Goal: Transaction & Acquisition: Purchase product/service

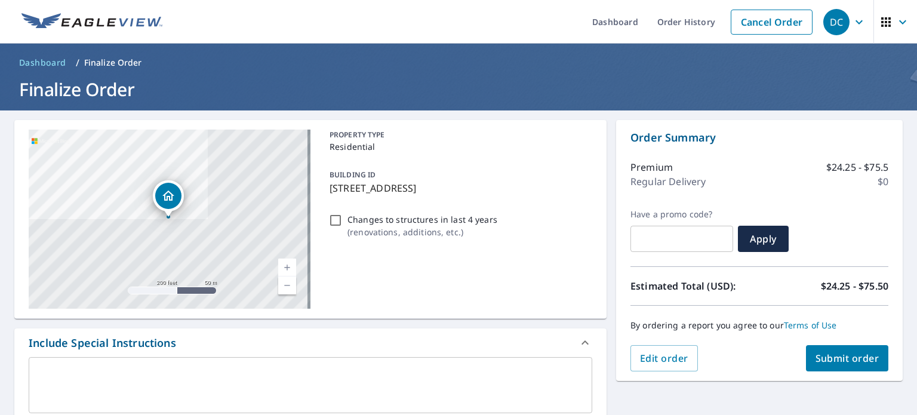
click at [852, 21] on icon "button" at bounding box center [859, 22] width 14 height 14
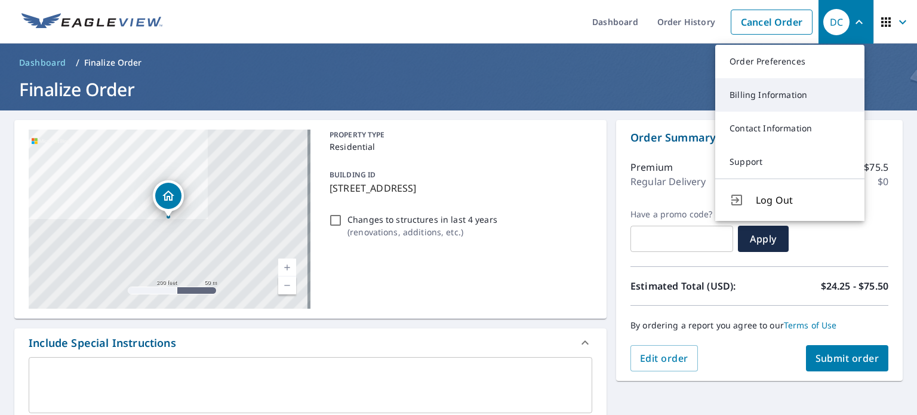
click at [776, 93] on link "Billing Information" at bounding box center [789, 94] width 149 height 33
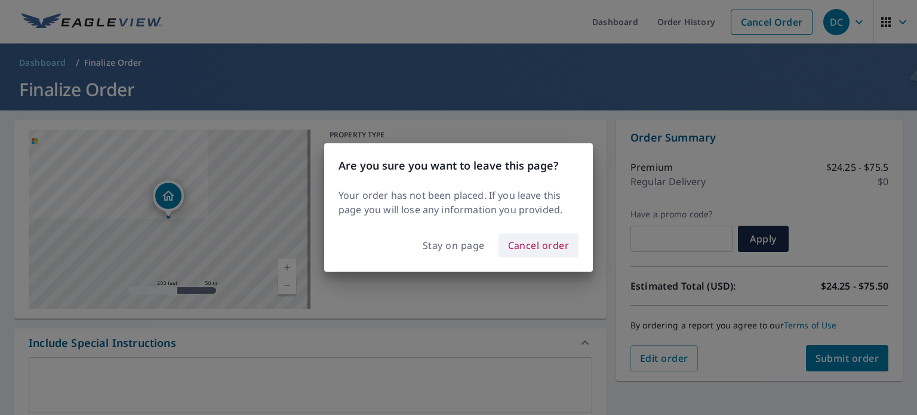
click at [535, 245] on span "Cancel order" at bounding box center [538, 245] width 61 height 17
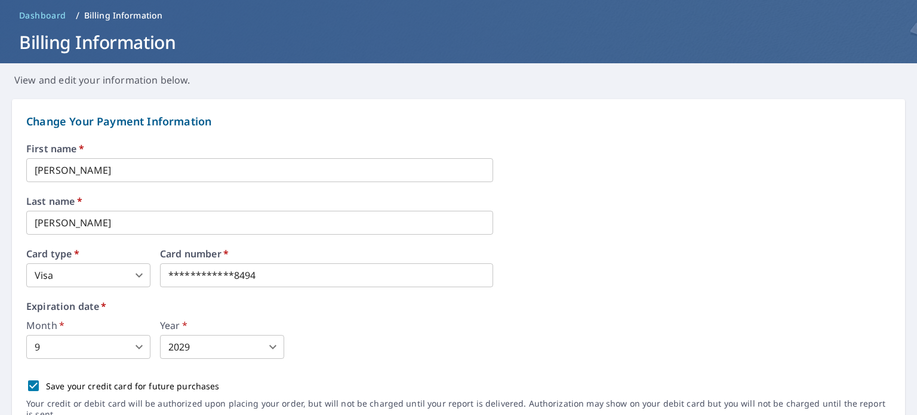
scroll to position [90, 0]
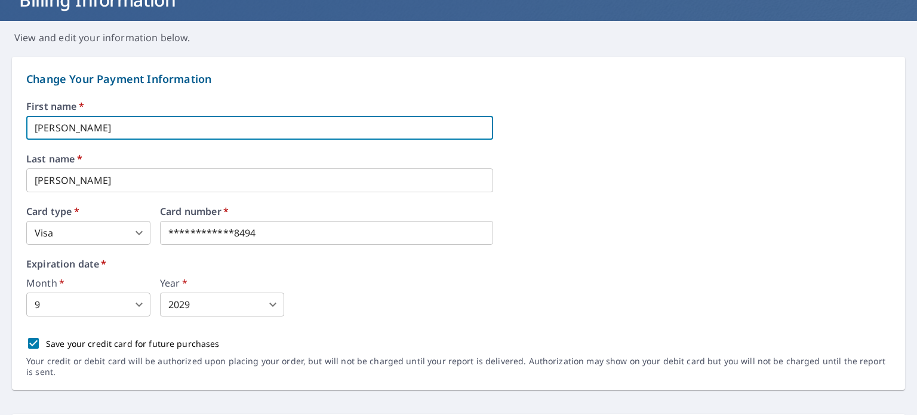
drag, startPoint x: 101, startPoint y: 127, endPoint x: 0, endPoint y: 104, distance: 104.0
type input "Katarina"
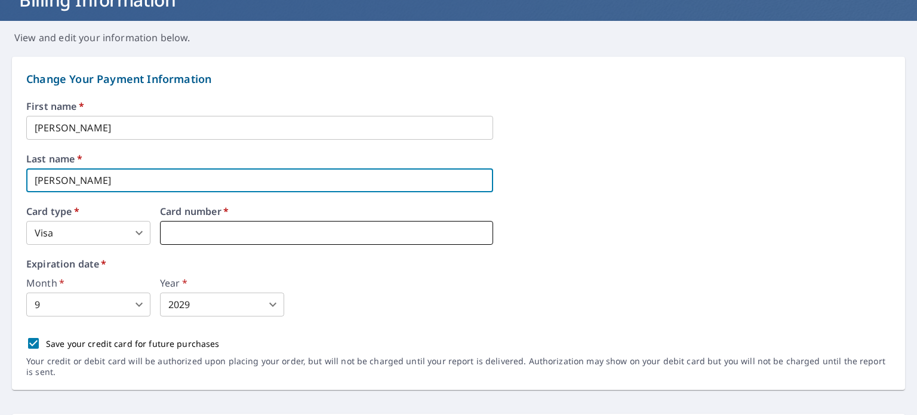
type input "Andriopoulos"
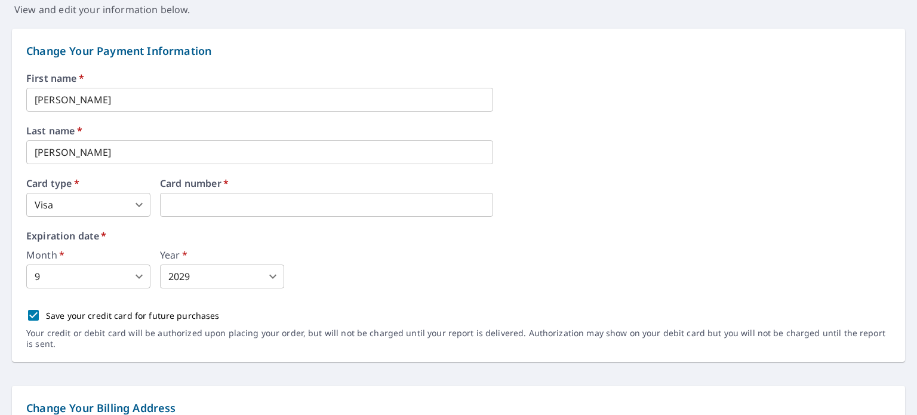
scroll to position [119, 0]
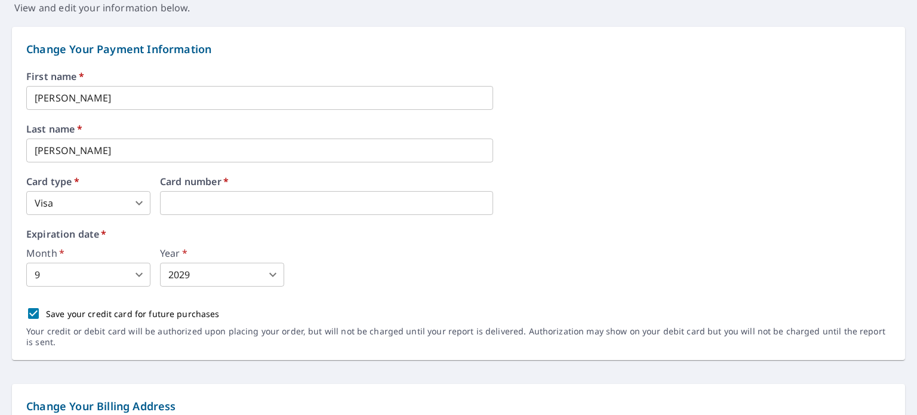
click at [112, 274] on body "DC DC Dashboard Order History Order DC Dashboard / Billing Information Billing …" at bounding box center [458, 207] width 917 height 415
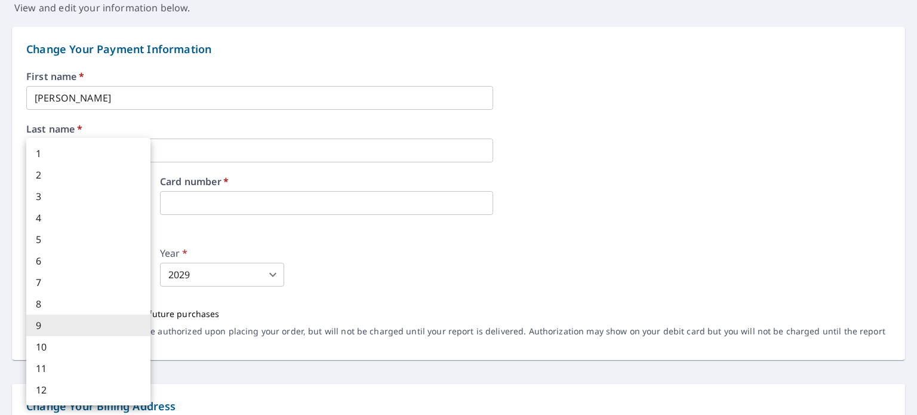
click at [66, 369] on li "11" at bounding box center [88, 367] width 124 height 21
type input "11"
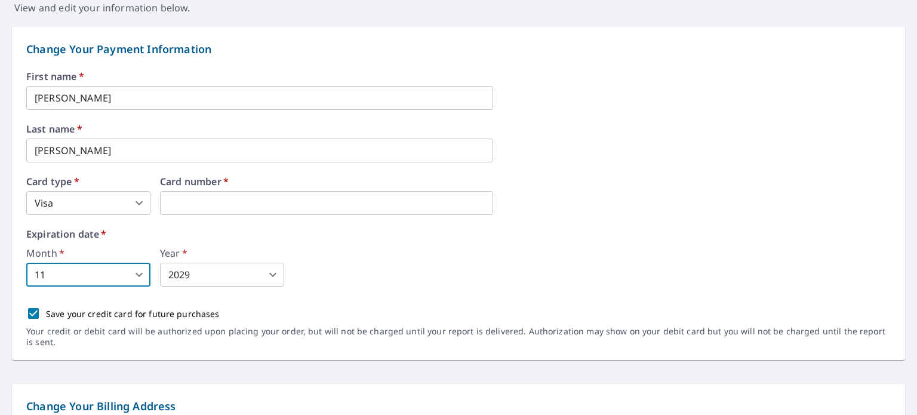
click at [201, 275] on body "DC DC Dashboard Order History Order DC Dashboard / Billing Information Billing …" at bounding box center [458, 207] width 917 height 415
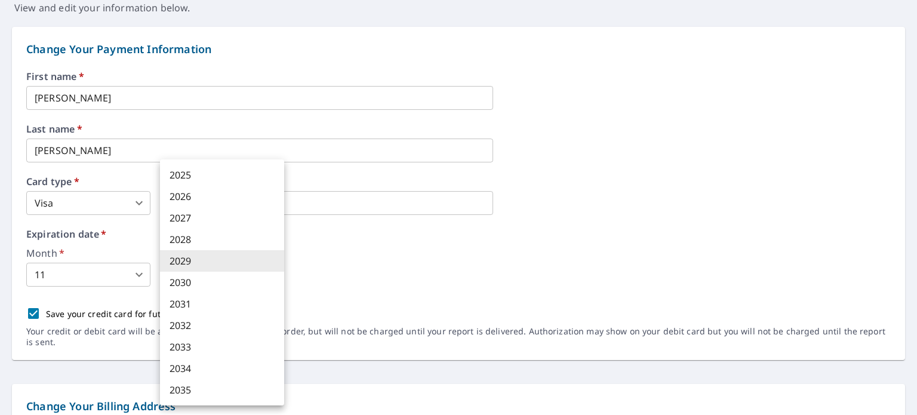
click at [195, 219] on li "2027" at bounding box center [222, 217] width 124 height 21
type input "2027"
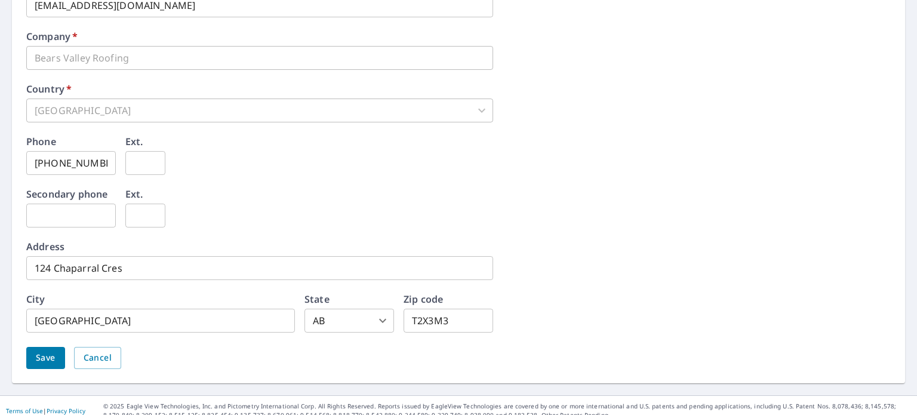
scroll to position [597, 0]
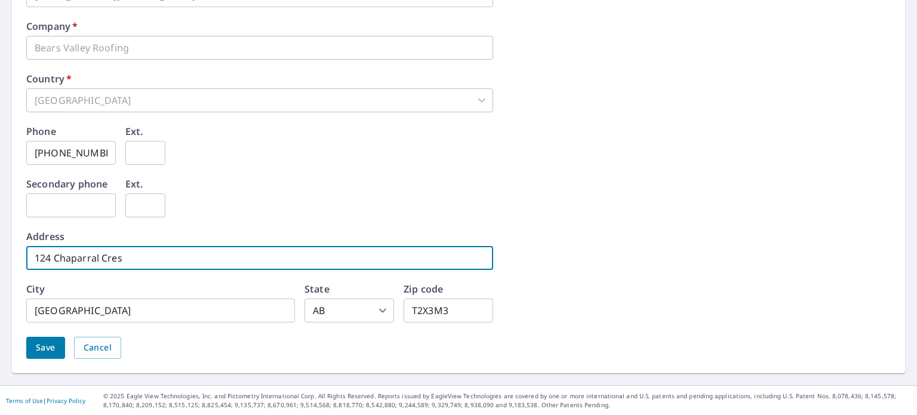
drag, startPoint x: 161, startPoint y: 255, endPoint x: 0, endPoint y: 195, distance: 172.0
type input "9 Setonstone Passage SE"
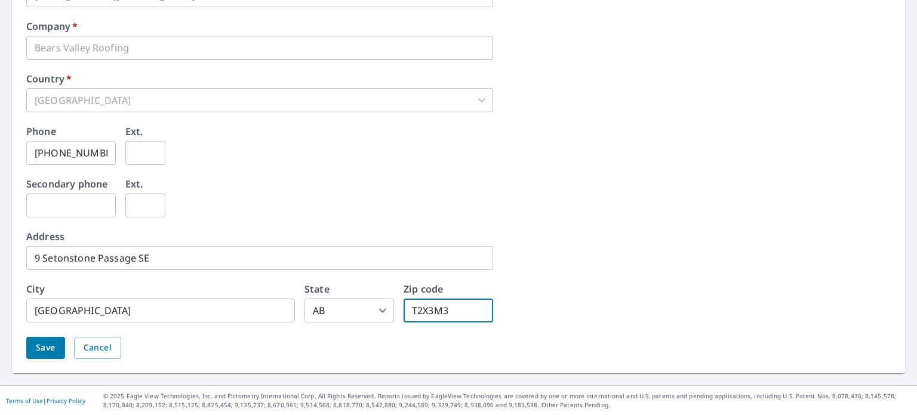
drag, startPoint x: 461, startPoint y: 304, endPoint x: 332, endPoint y: 283, distance: 130.6
click at [332, 284] on div "City Calgary ​ State AB AB ​ Zip code T2X3M3 ​" at bounding box center [259, 303] width 467 height 38
type input "t"
type input "T3M3R3"
click at [51, 350] on span "Save" at bounding box center [46, 347] width 20 height 15
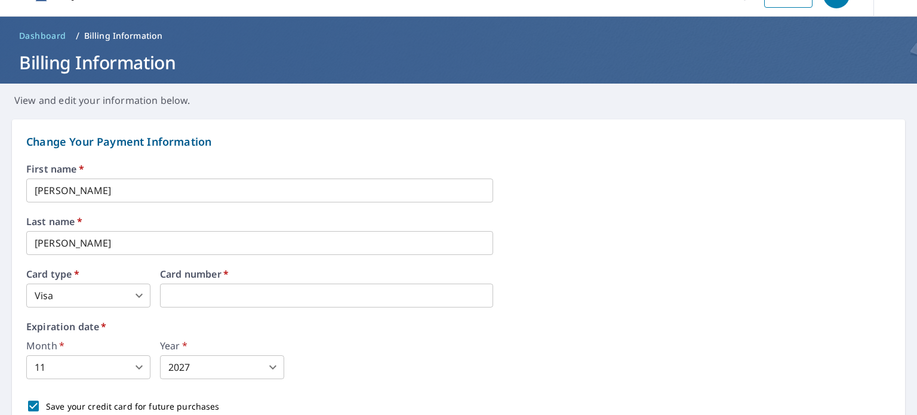
scroll to position [0, 0]
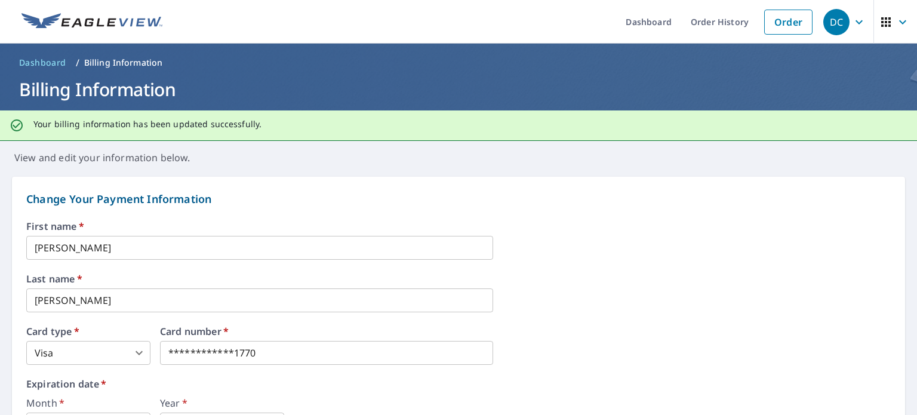
drag, startPoint x: 760, startPoint y: 219, endPoint x: 800, endPoint y: 223, distance: 39.6
click at [760, 219] on div "**********" at bounding box center [458, 350] width 864 height 319
click at [723, 16] on link "Order History" at bounding box center [719, 22] width 77 height 44
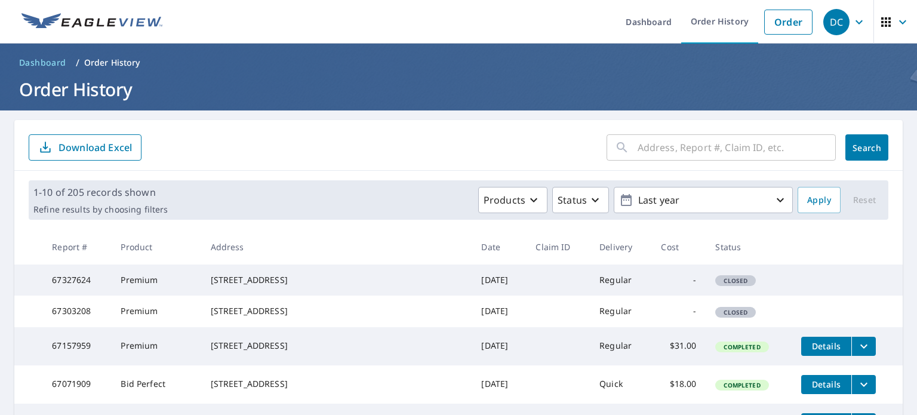
drag, startPoint x: 345, startPoint y: 295, endPoint x: 220, endPoint y: 268, distance: 128.3
click at [220, 268] on td "1178 HILLTOP RD EAST KOOTENAY, BC V0B2L1" at bounding box center [336, 279] width 271 height 31
copy div "1178 HILLTOP RD EAST KOOTENAY, BC V0B2L1"
click at [796, 33] on link "Order" at bounding box center [788, 22] width 48 height 25
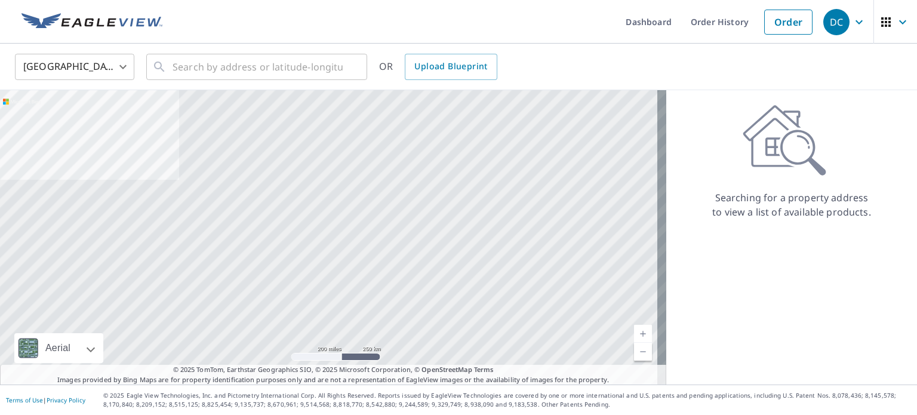
click at [104, 66] on body "DC DC Dashboard Order History Order DC United States US ​ ​ OR Upload Blueprint…" at bounding box center [458, 207] width 917 height 415
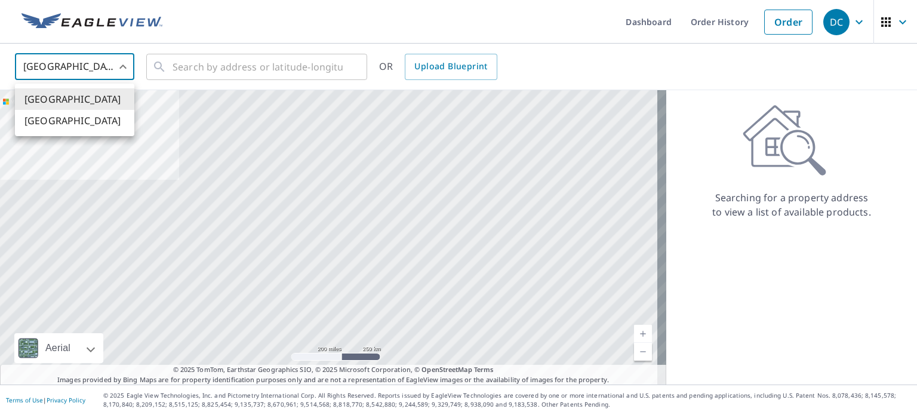
click at [81, 122] on li "[GEOGRAPHIC_DATA]" at bounding box center [74, 120] width 119 height 21
type input "CA"
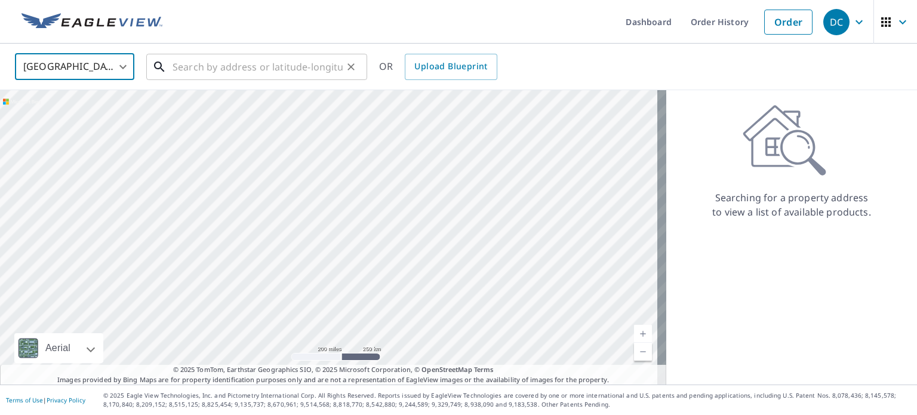
click at [239, 64] on input "text" at bounding box center [257, 66] width 170 height 33
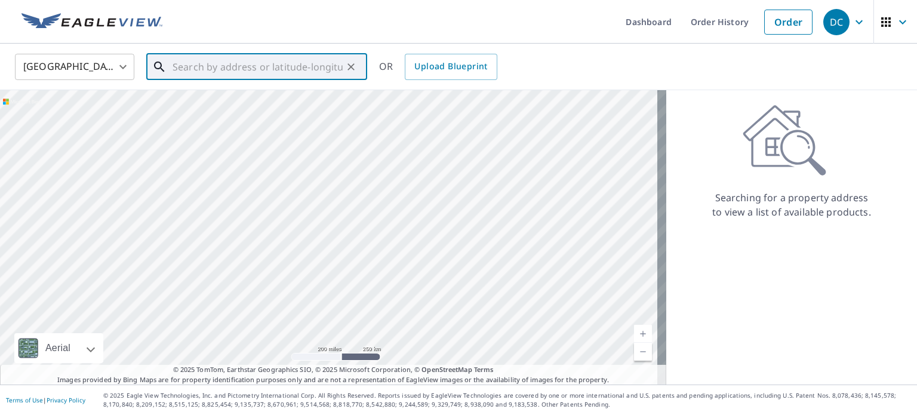
paste input "1178 HILLTOP RD EAST KOOTENAY, BC V0B2L1"
type input "1178 HILLTOP RD EAST KOOTENAY, BC V0B2L1"
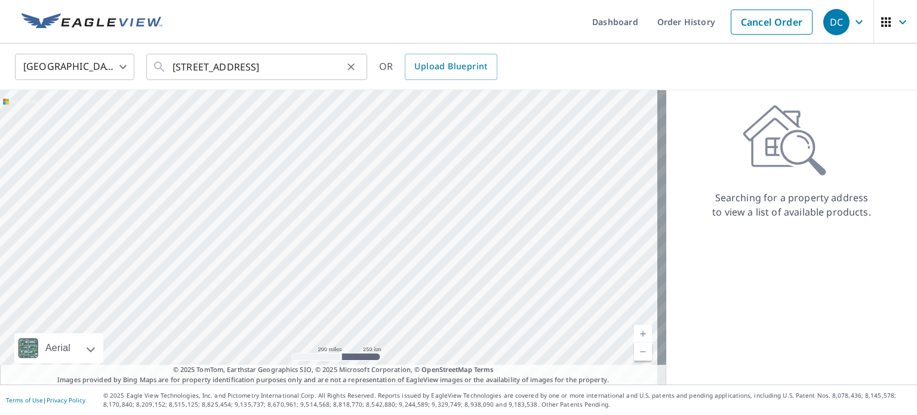
scroll to position [0, 0]
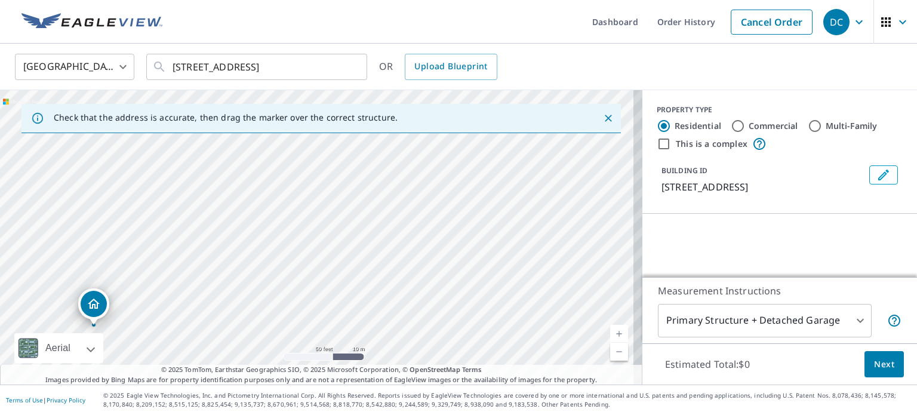
drag, startPoint x: 329, startPoint y: 233, endPoint x: 384, endPoint y: 181, distance: 75.1
click at [384, 181] on div "1178 HILLTOP RD EAST KOOTENAY BC V0B2L1" at bounding box center [321, 237] width 642 height 294
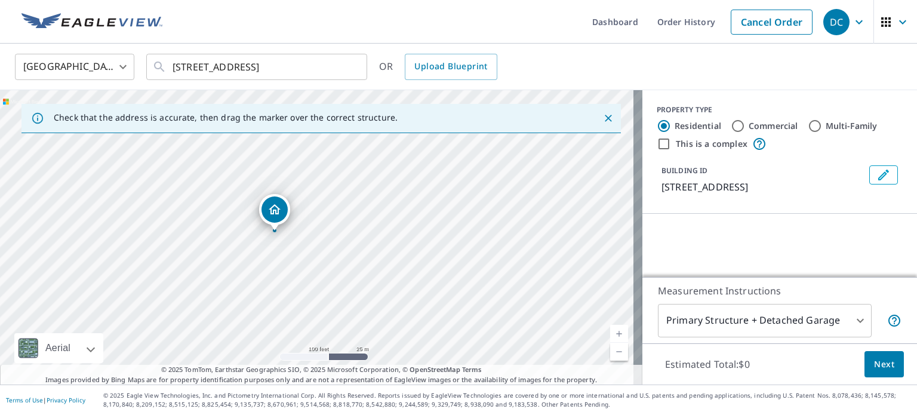
drag, startPoint x: 266, startPoint y: 217, endPoint x: 275, endPoint y: 221, distance: 9.9
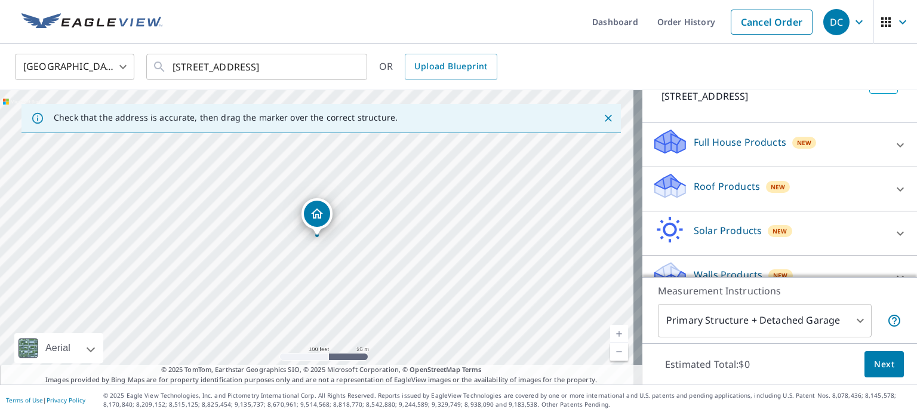
scroll to position [74, 0]
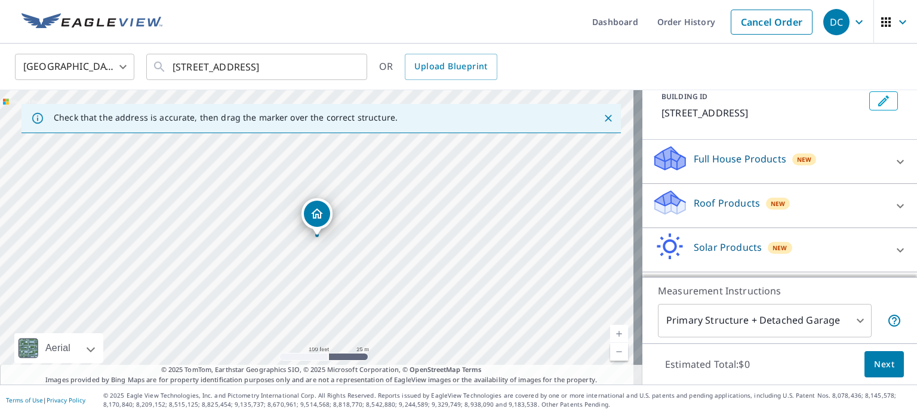
click at [715, 223] on div "Roof Products New" at bounding box center [769, 206] width 234 height 34
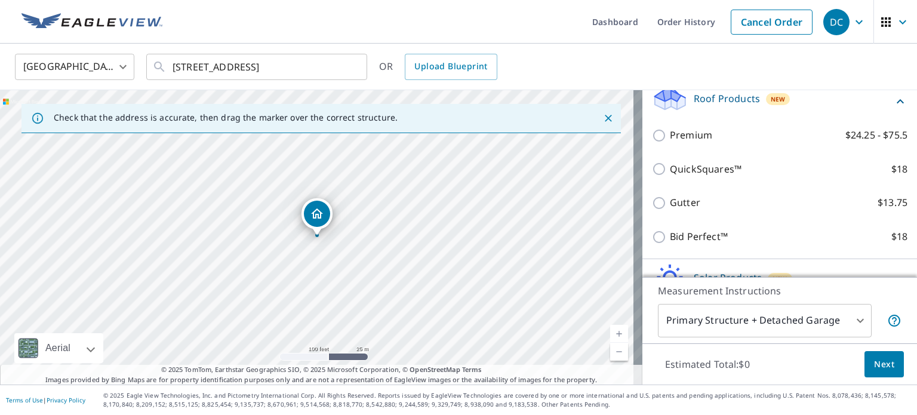
scroll to position [179, 0]
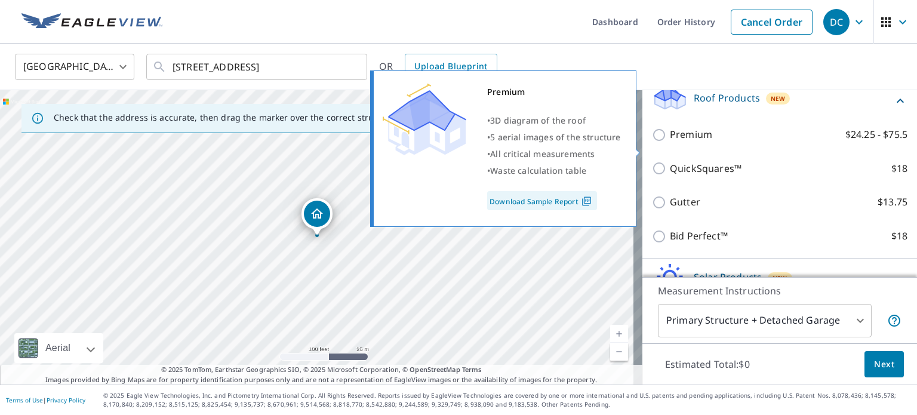
click at [679, 142] on p "Premium" at bounding box center [691, 134] width 42 height 15
click at [670, 142] on input "Premium $24.25 - $75.5" at bounding box center [661, 135] width 18 height 14
checkbox input "true"
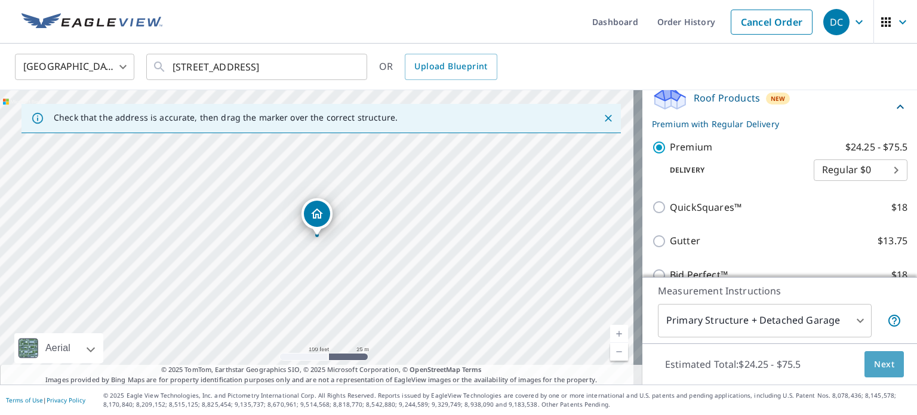
click at [879, 367] on span "Next" at bounding box center [884, 364] width 20 height 15
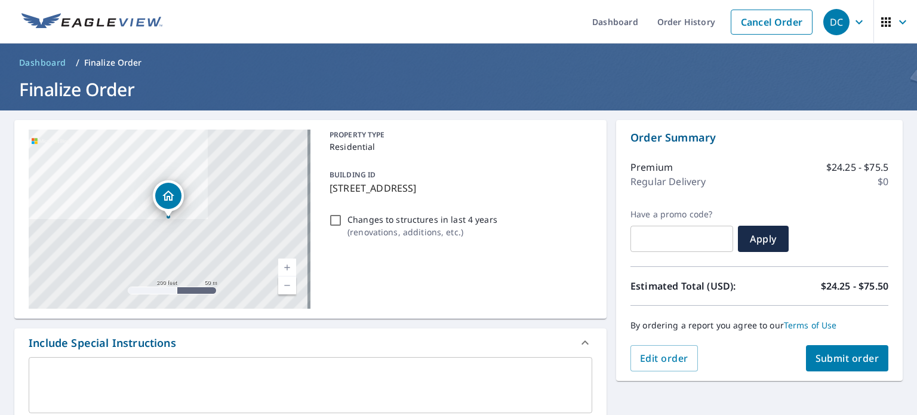
click at [858, 357] on span "Submit order" at bounding box center [847, 358] width 64 height 13
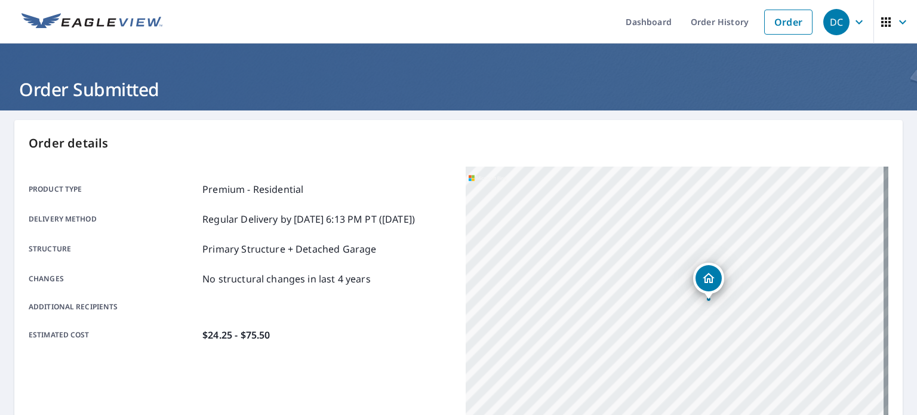
click at [345, 109] on header "Order Submitted" at bounding box center [458, 77] width 917 height 67
